Goal: Task Accomplishment & Management: Use online tool/utility

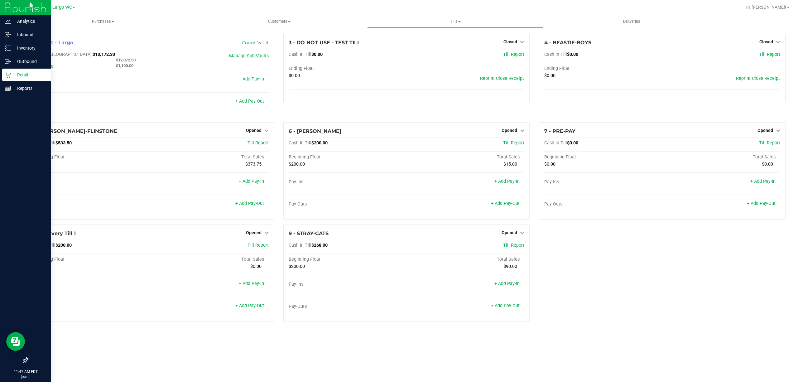
click at [6, 73] on icon at bounding box center [8, 75] width 6 height 6
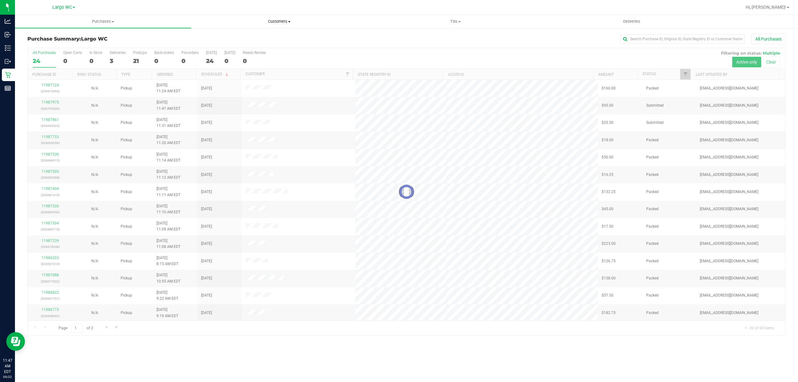
click at [274, 22] on span "Customers" at bounding box center [278, 22] width 175 height 6
click at [268, 36] on li "All customers" at bounding box center [279, 37] width 176 height 7
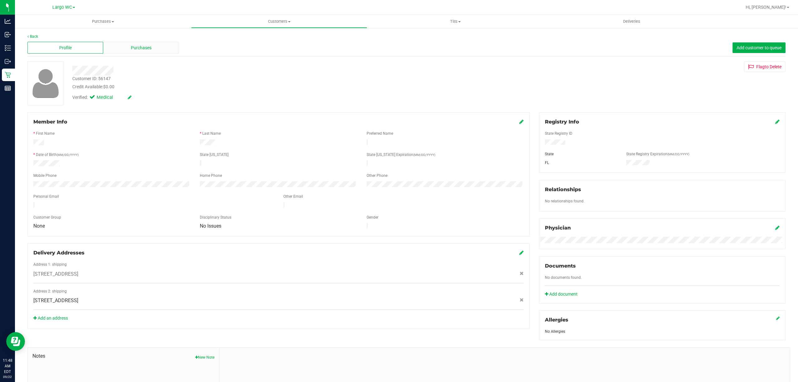
click at [148, 48] on span "Purchases" at bounding box center [141, 48] width 21 height 7
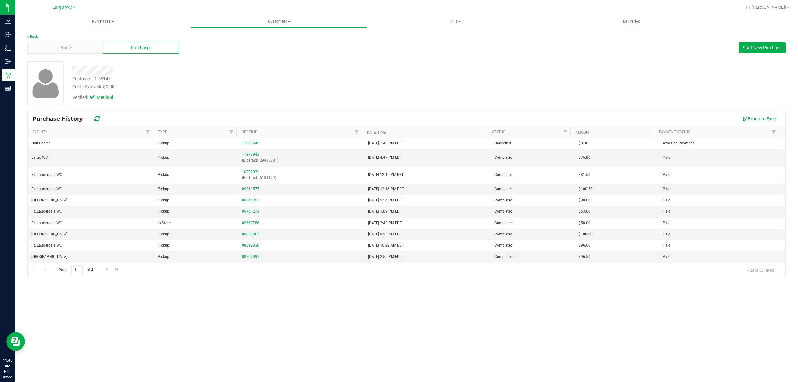
click at [32, 36] on link "Back" at bounding box center [32, 36] width 11 height 4
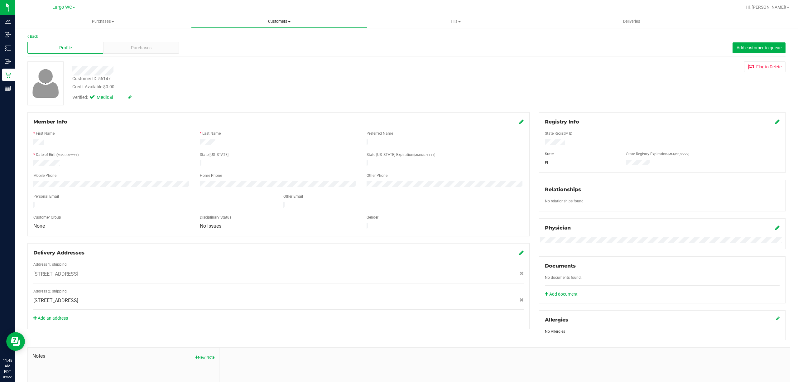
click at [281, 21] on span "Customers" at bounding box center [278, 22] width 175 height 6
click at [227, 35] on span "All customers" at bounding box center [213, 37] width 45 height 5
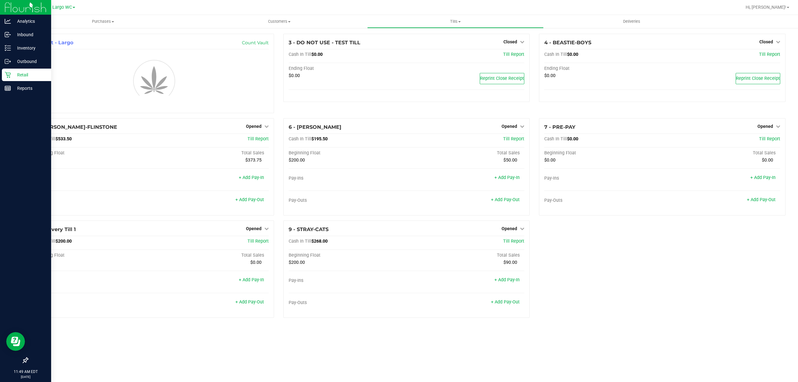
click at [13, 69] on div "Retail" at bounding box center [26, 75] width 49 height 12
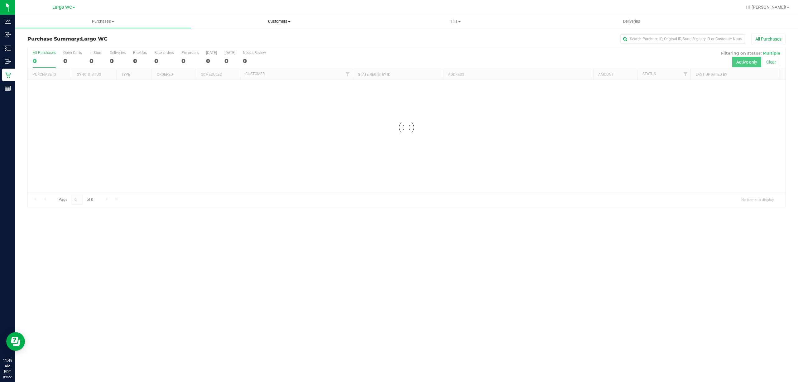
click at [282, 21] on span "Customers" at bounding box center [278, 22] width 175 height 6
click at [216, 36] on span "All customers" at bounding box center [213, 37] width 45 height 5
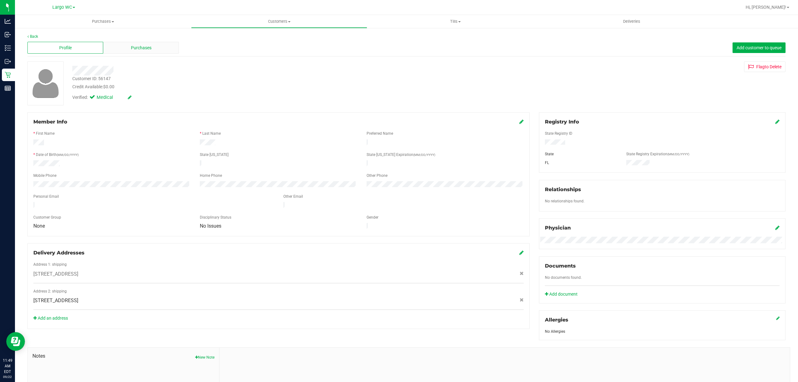
click at [141, 46] on span "Purchases" at bounding box center [141, 48] width 21 height 7
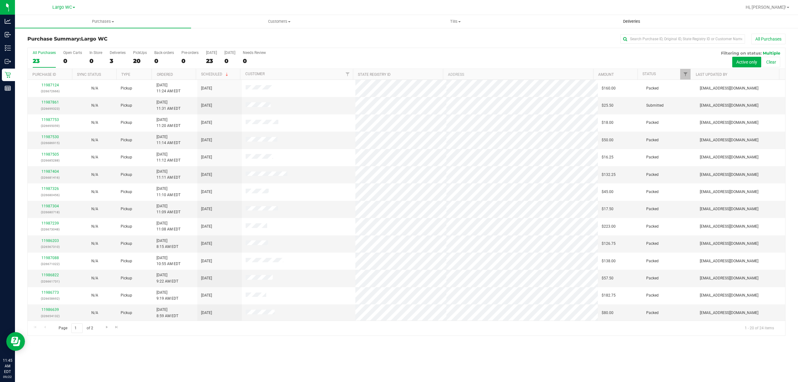
click at [628, 21] on span "Deliveries" at bounding box center [632, 22] width 34 height 6
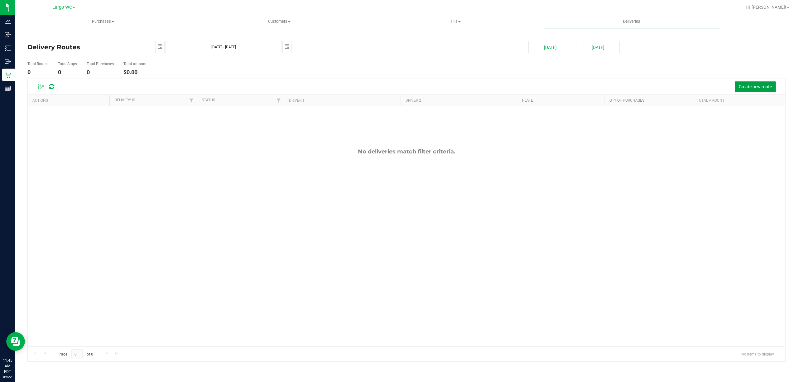
click at [770, 87] on span "Create new route" at bounding box center [755, 86] width 33 height 5
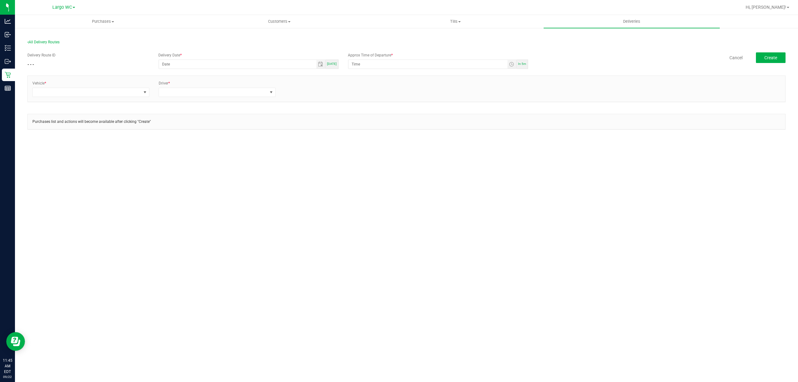
click at [332, 62] on span "[DATE]" at bounding box center [332, 63] width 10 height 3
type input "[DATE]"
click at [510, 65] on span "Toggle time list" at bounding box center [511, 64] width 5 height 5
click at [356, 141] on li "1" at bounding box center [360, 142] width 15 height 8
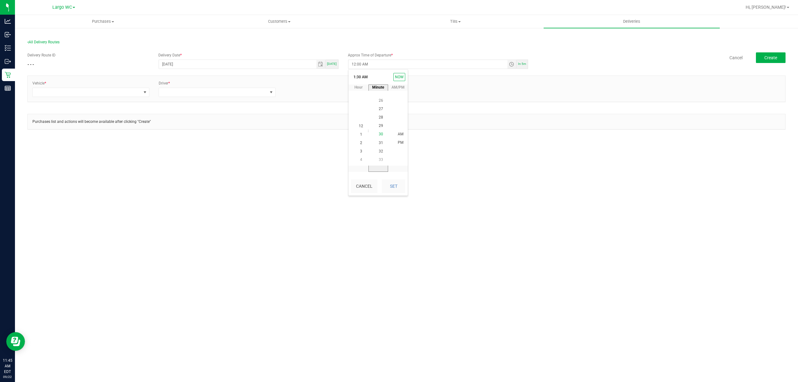
click at [379, 135] on span "30" at bounding box center [381, 134] width 4 height 4
click at [379, 134] on span "15" at bounding box center [381, 134] width 4 height 4
click at [398, 141] on span "PM" at bounding box center [401, 142] width 6 height 4
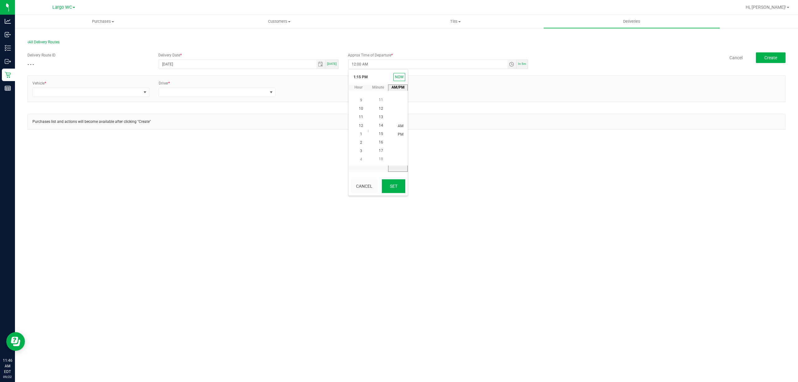
click at [395, 186] on button "Set" at bounding box center [393, 186] width 23 height 14
type input "1:15 PM"
click at [144, 95] on span at bounding box center [145, 92] width 8 height 9
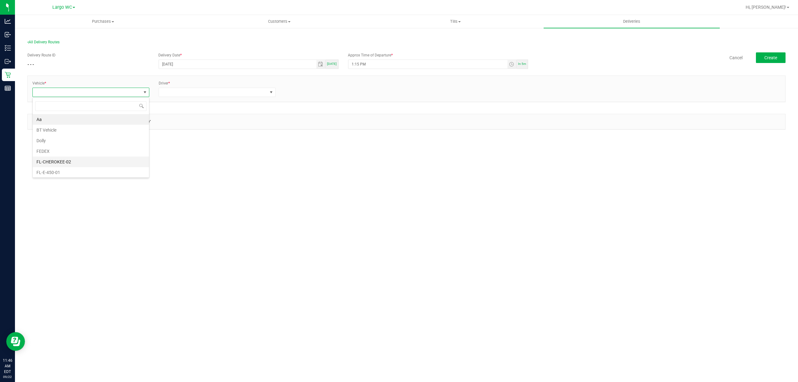
click at [100, 164] on li "FL-CHEROKEE-02" at bounding box center [91, 161] width 116 height 11
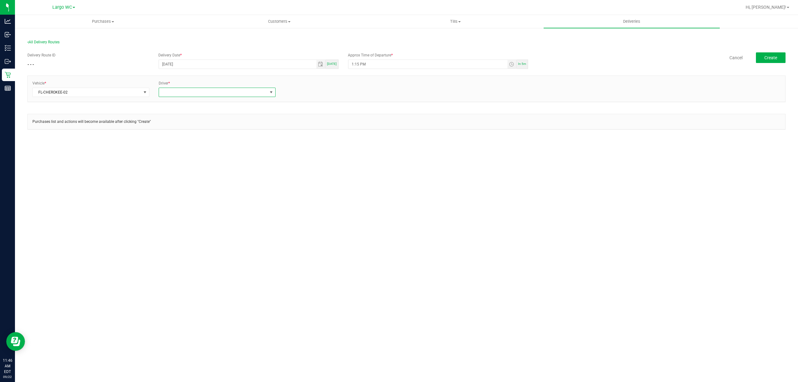
click at [234, 93] on span at bounding box center [213, 92] width 108 height 9
type input "hannah"
click at [212, 121] on li "[PERSON_NAME] - 100007749" at bounding box center [217, 119] width 116 height 11
click at [291, 90] on link "+ Add Driver" at bounding box center [295, 90] width 21 height 4
click at [301, 92] on span at bounding box center [339, 92] width 108 height 9
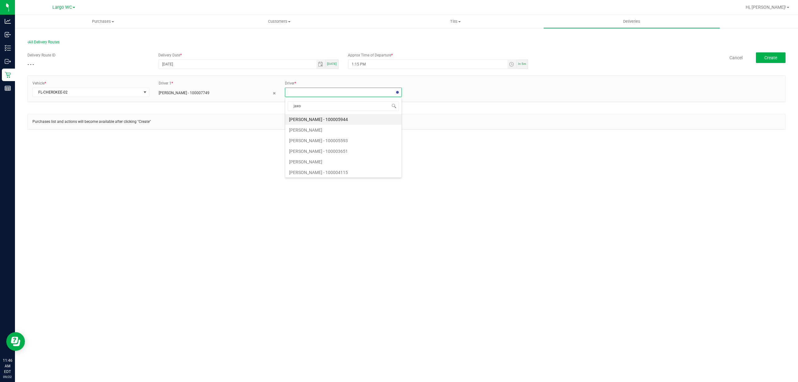
type input "jaxon"
click at [314, 119] on li "[PERSON_NAME] - 100006179" at bounding box center [343, 119] width 116 height 11
click at [769, 54] on button "Create" at bounding box center [771, 57] width 30 height 11
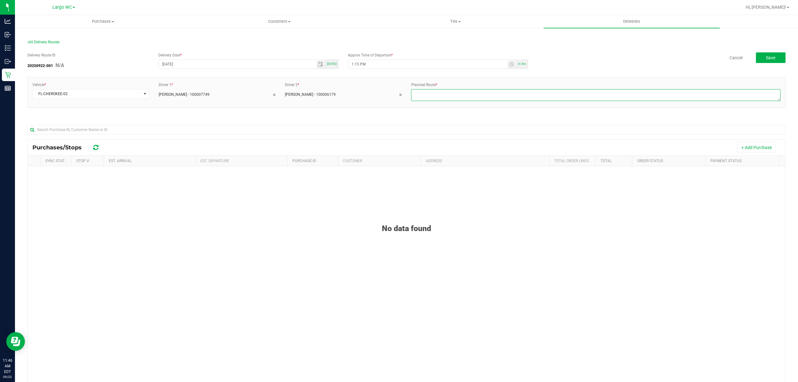
click at [432, 100] on textarea at bounding box center [595, 95] width 369 height 12
type textarea "Largo [DATE]"
click at [767, 54] on button "Save" at bounding box center [771, 57] width 30 height 11
click at [756, 146] on button "+ Add Purchase" at bounding box center [756, 147] width 39 height 11
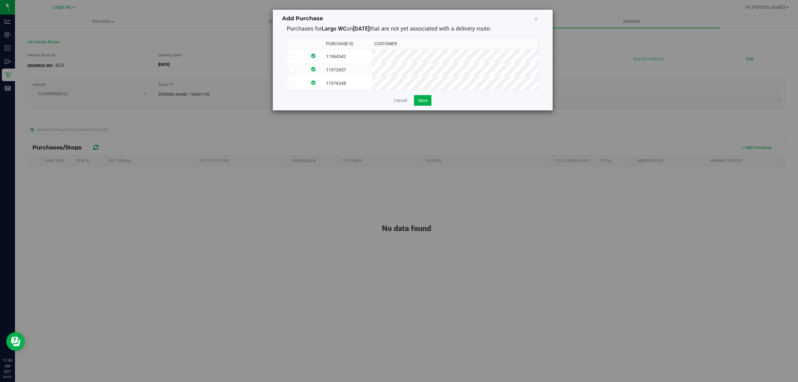
click at [289, 54] on td at bounding box center [297, 57] width 20 height 14
click at [290, 66] on td at bounding box center [297, 69] width 20 height 13
click at [291, 83] on icon at bounding box center [292, 83] width 4 height 0
click at [0, 0] on input "checkbox" at bounding box center [0, 0] width 0 height 0
click at [417, 106] on button "Save" at bounding box center [422, 100] width 17 height 11
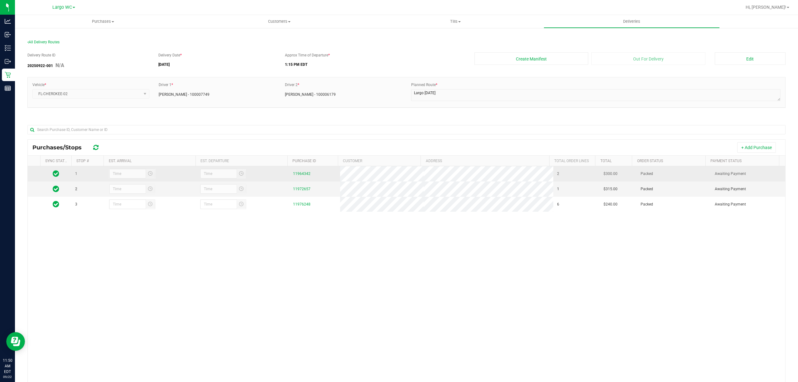
click at [139, 176] on div at bounding box center [132, 174] width 47 height 10
click at [147, 174] on div at bounding box center [132, 174] width 47 height 10
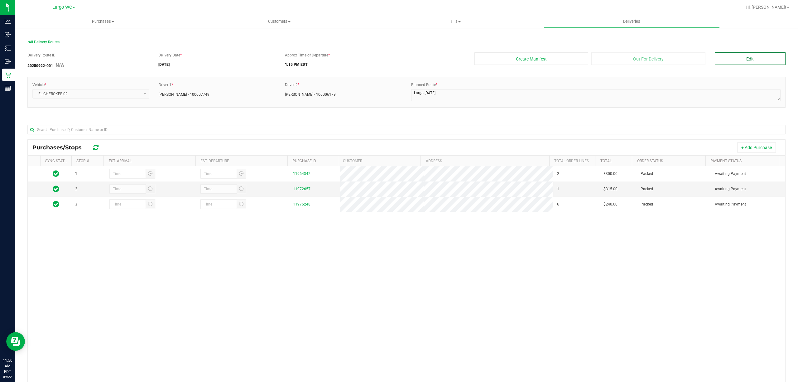
click at [757, 62] on button "Edit" at bounding box center [750, 58] width 71 height 12
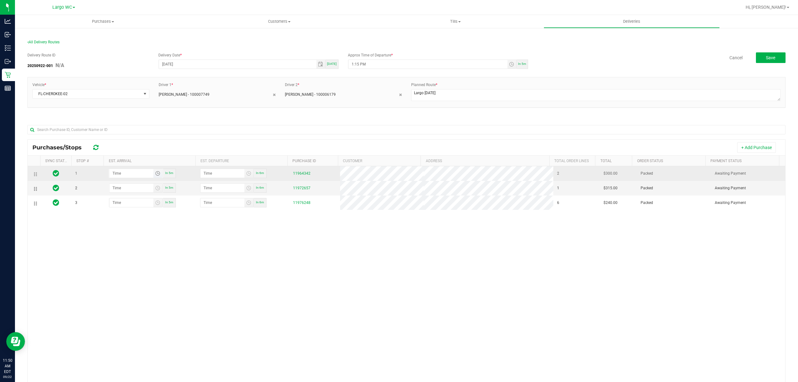
click at [157, 175] on span "Toggle time list" at bounding box center [157, 173] width 5 height 5
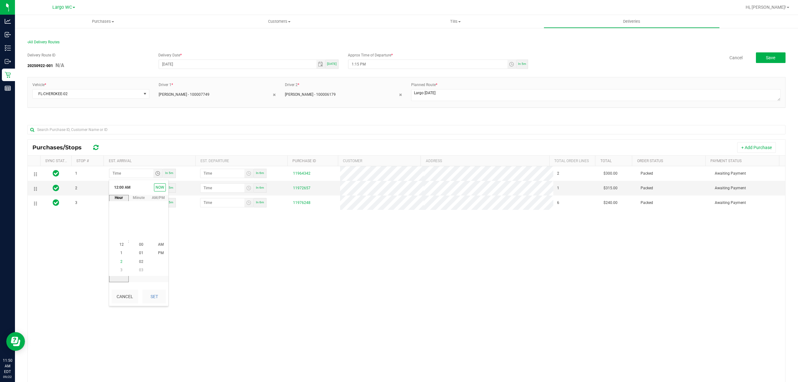
click at [119, 264] on li "2" at bounding box center [121, 261] width 15 height 8
click at [158, 255] on span "PM" at bounding box center [161, 253] width 6 height 4
click at [154, 299] on button "Set" at bounding box center [153, 296] width 23 height 14
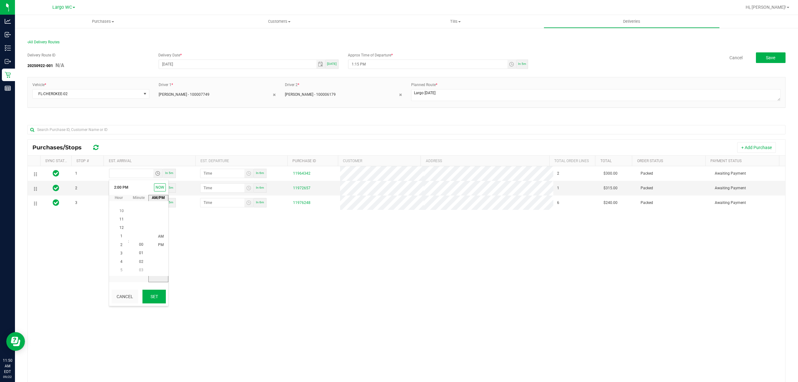
type input "2:00 PM"
type input "2:01 PM"
click at [155, 189] on span "Toggle time list" at bounding box center [157, 187] width 5 height 5
click at [121, 277] on li "2" at bounding box center [121, 276] width 15 height 8
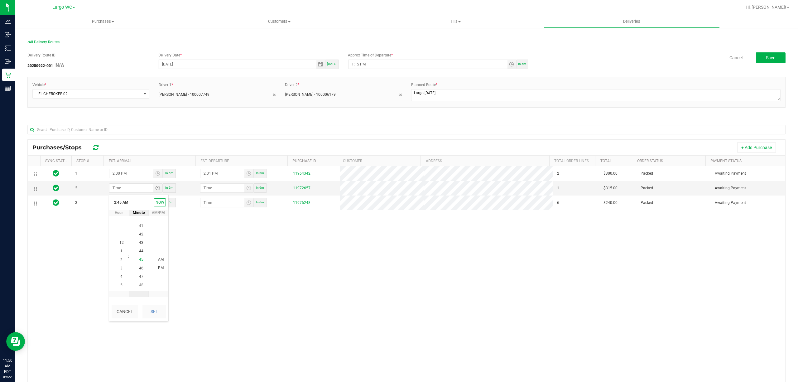
click at [140, 263] on li "45" at bounding box center [141, 260] width 15 height 8
click at [139, 259] on span "45" at bounding box center [141, 259] width 4 height 4
click at [158, 267] on span "PM" at bounding box center [161, 268] width 6 height 4
click at [151, 314] on button "Set" at bounding box center [153, 311] width 23 height 14
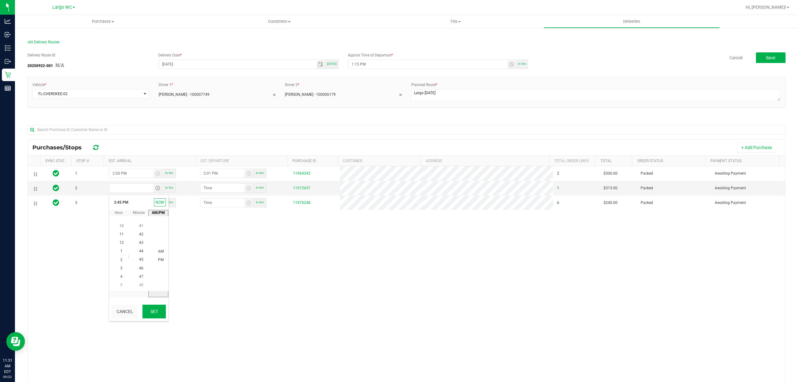
type input "2:45 PM"
type input "2:46 PM"
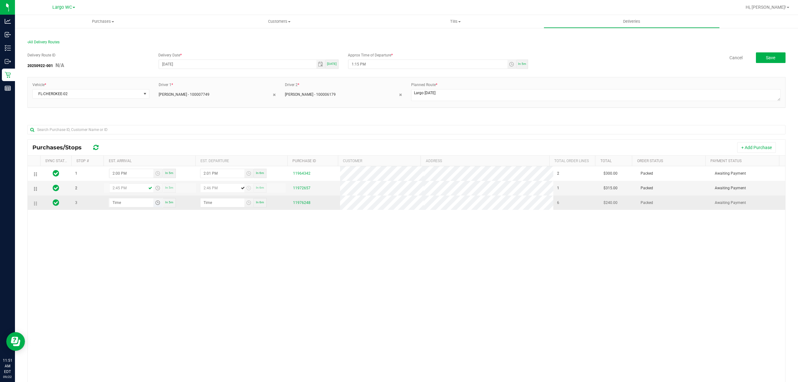
click at [156, 205] on span "Toggle time list" at bounding box center [157, 202] width 5 height 5
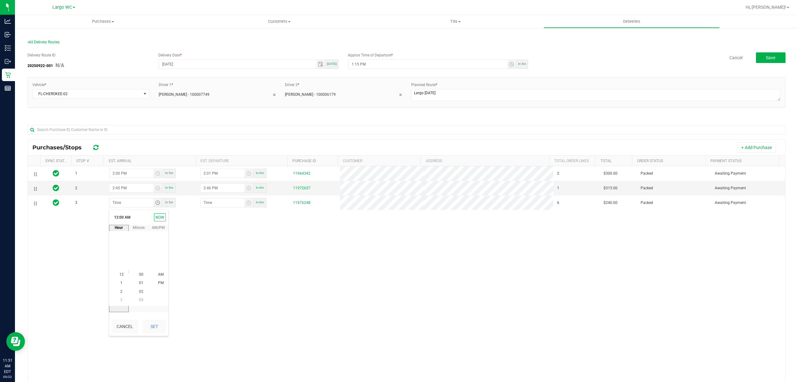
click at [121, 296] on li "3" at bounding box center [121, 300] width 15 height 8
click at [121, 273] on li "3" at bounding box center [121, 274] width 15 height 8
click at [159, 282] on span "PM" at bounding box center [161, 283] width 6 height 4
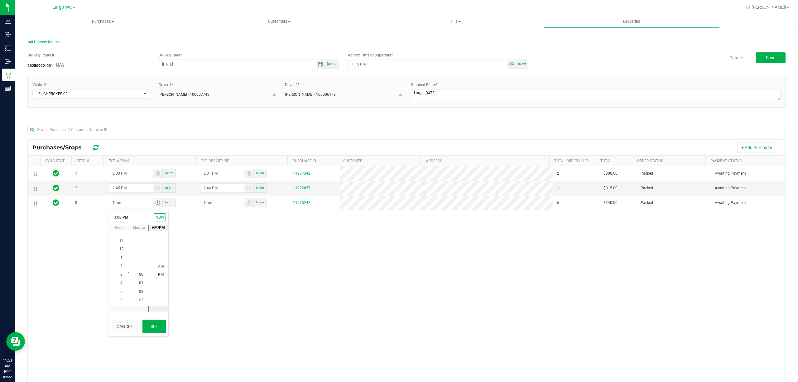
click at [150, 326] on button "Set" at bounding box center [153, 326] width 23 height 14
type input "3:00 PM"
type input "3:01 PM"
click at [766, 58] on span "Save" at bounding box center [770, 57] width 9 height 5
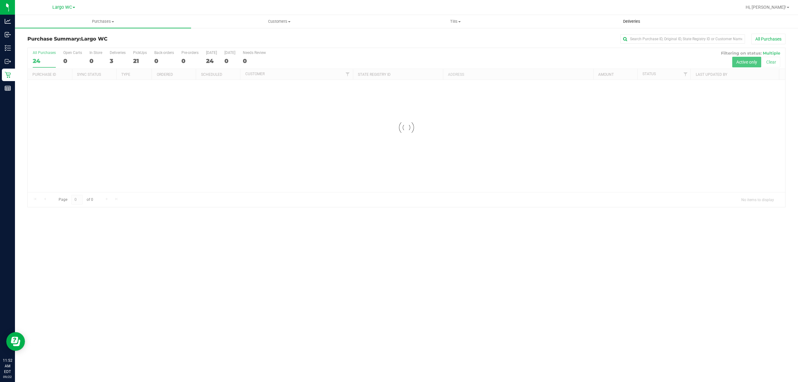
click at [624, 23] on span "Deliveries" at bounding box center [632, 22] width 34 height 6
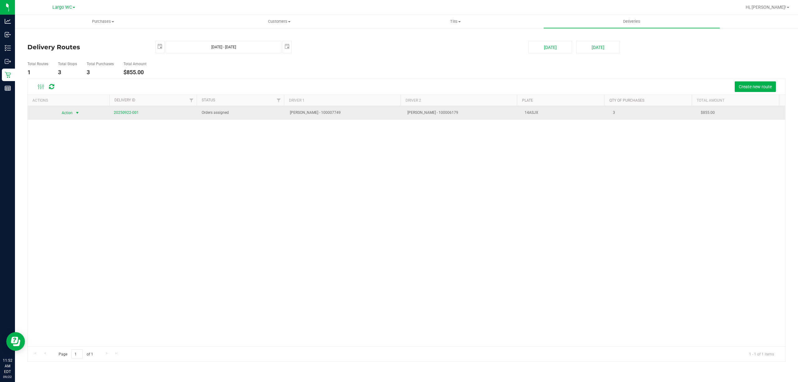
click at [70, 113] on span "Action" at bounding box center [64, 112] width 17 height 9
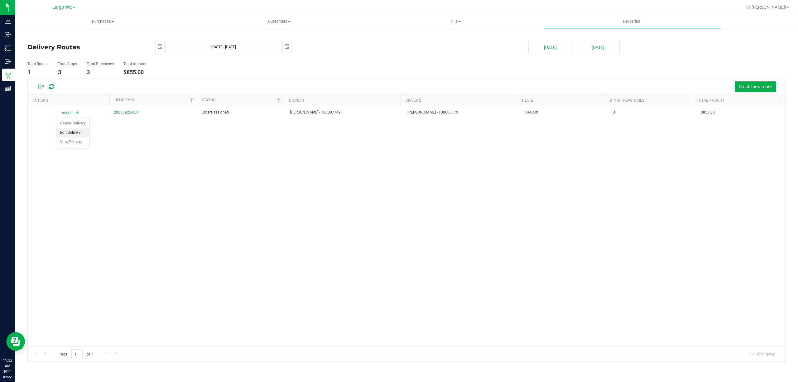
click at [71, 134] on li "Edit Delivery" at bounding box center [72, 132] width 33 height 9
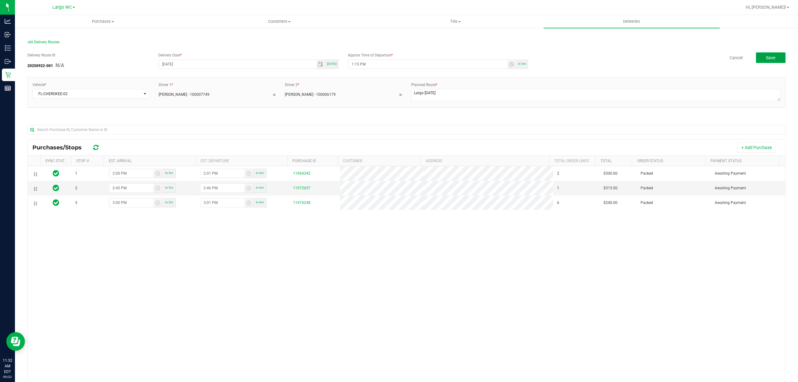
click at [766, 59] on span "Save" at bounding box center [770, 57] width 9 height 5
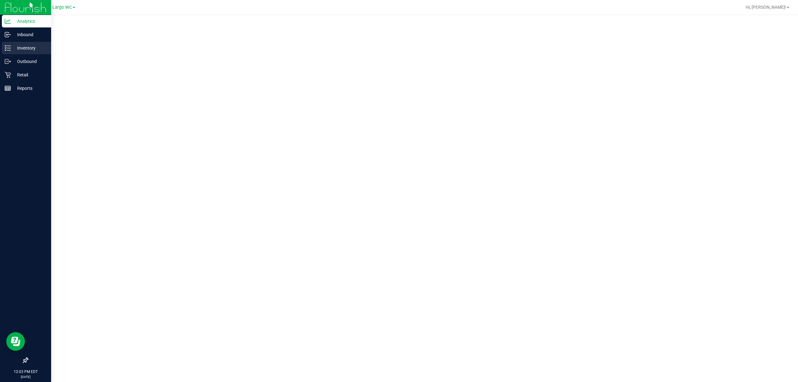
click at [7, 48] on icon at bounding box center [8, 48] width 6 height 6
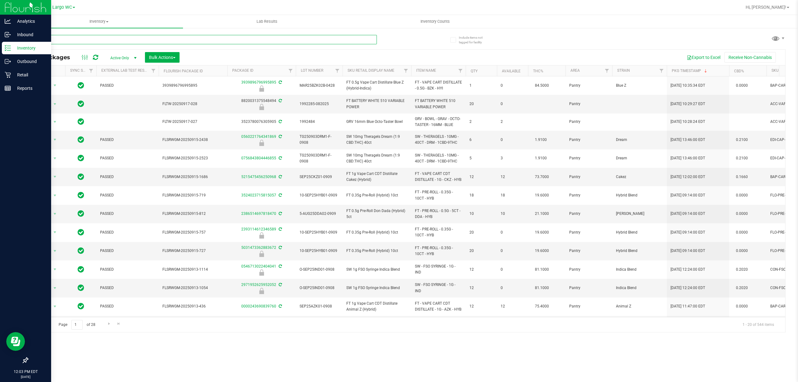
click at [142, 41] on input "text" at bounding box center [201, 39] width 349 height 9
paste input "SN250728DC1-0804"
type input "SN250728DC1-0804"
